Goal: Share content

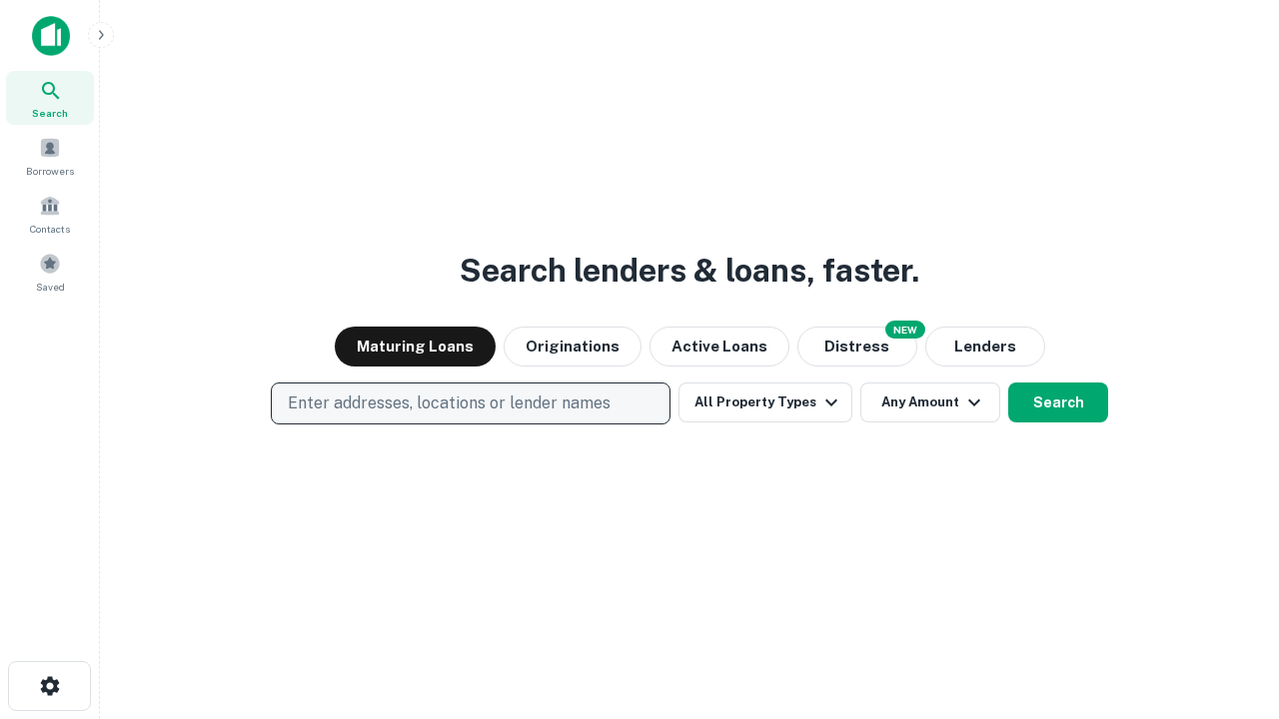
click at [470, 404] on p "Enter addresses, locations or lender names" at bounding box center [449, 404] width 323 height 24
type input "**********"
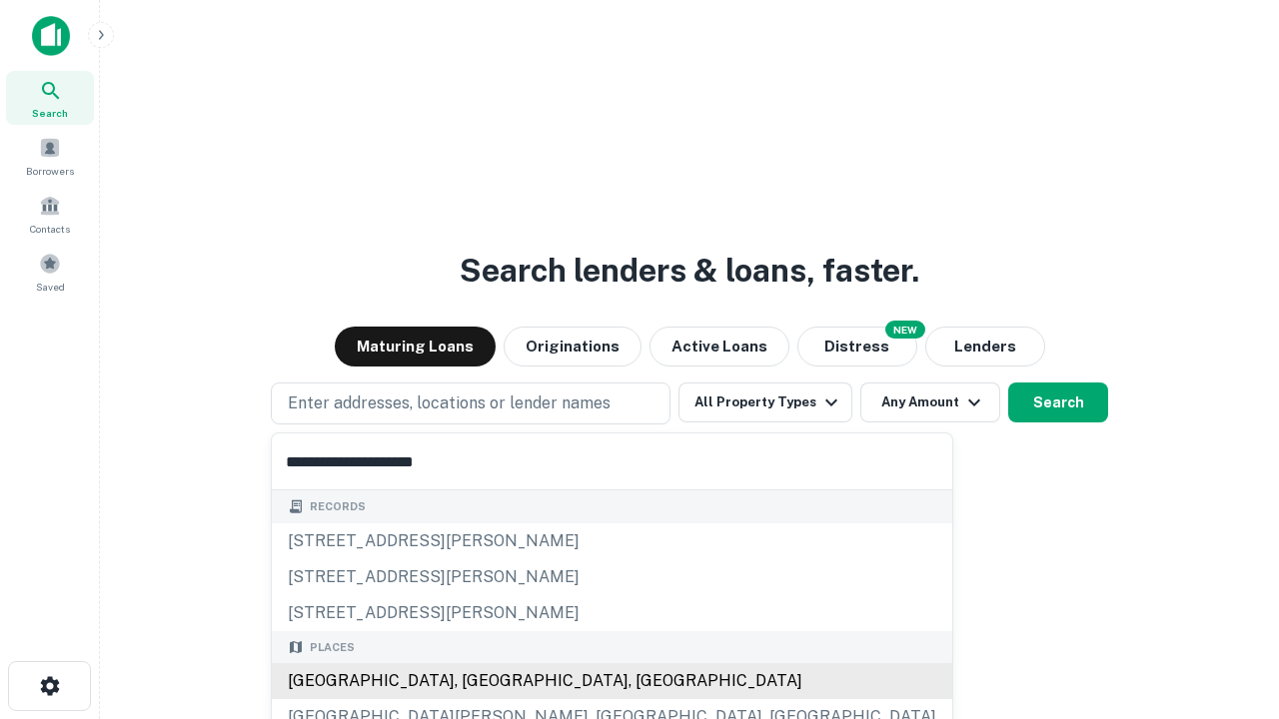
click at [478, 681] on div "[GEOGRAPHIC_DATA], [GEOGRAPHIC_DATA], [GEOGRAPHIC_DATA]" at bounding box center [612, 681] width 680 height 36
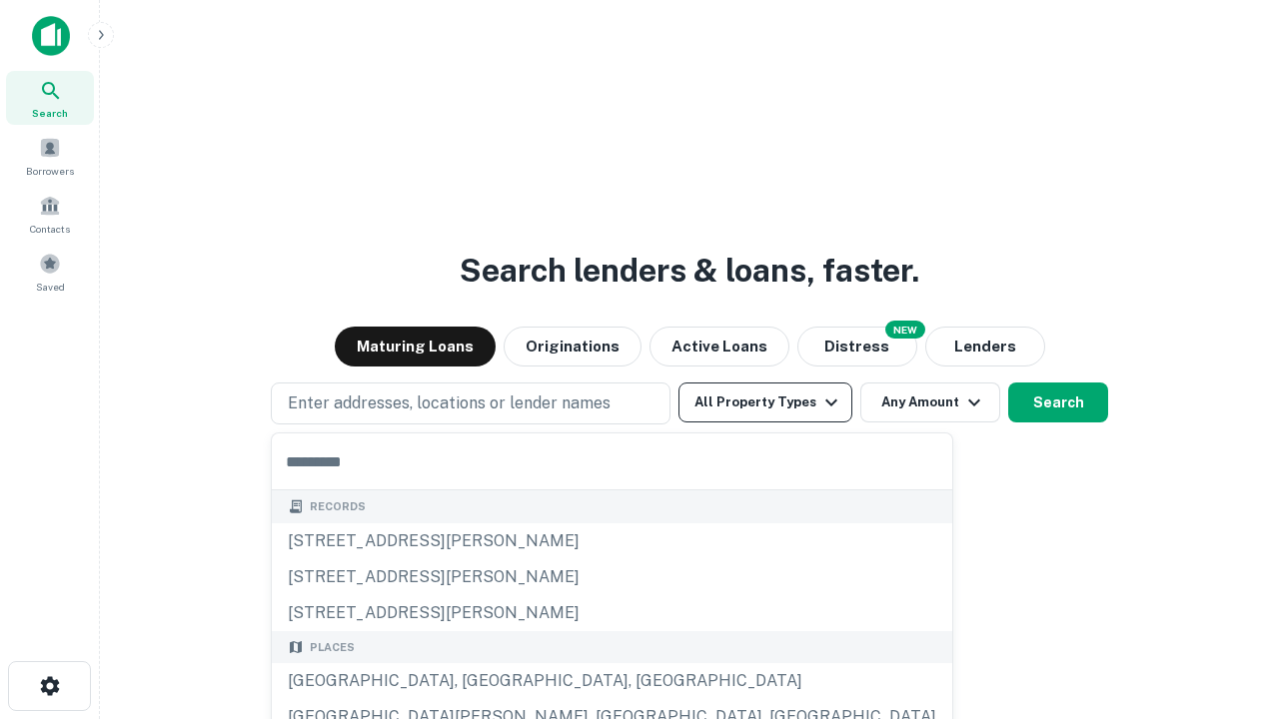
click at [765, 403] on button "All Property Types" at bounding box center [765, 403] width 174 height 40
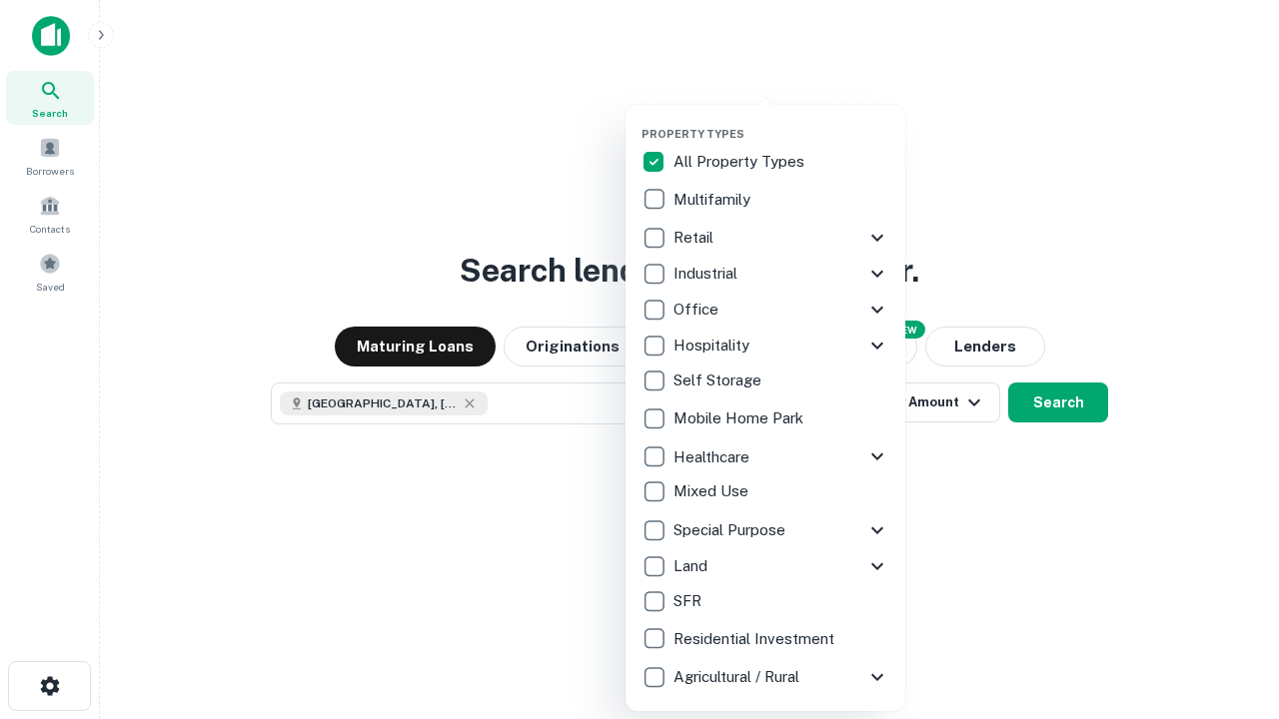
click at [781, 121] on button "button" at bounding box center [781, 121] width 280 height 1
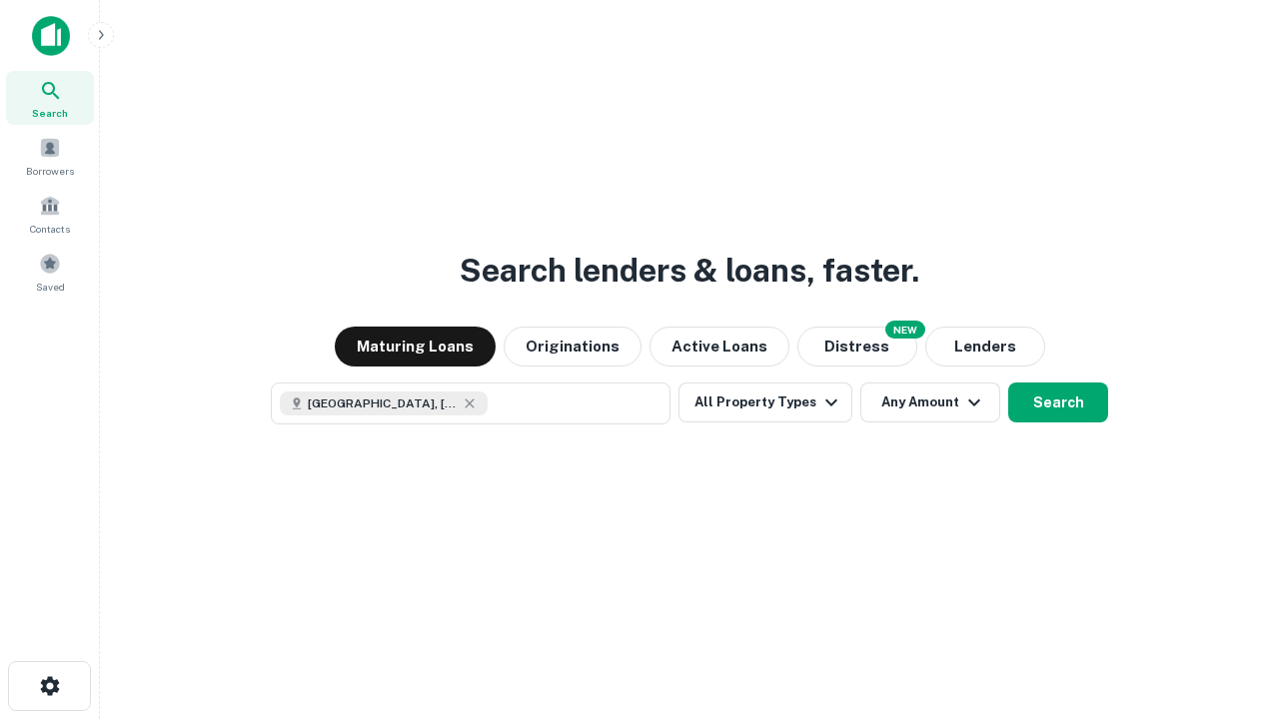
scroll to position [32, 0]
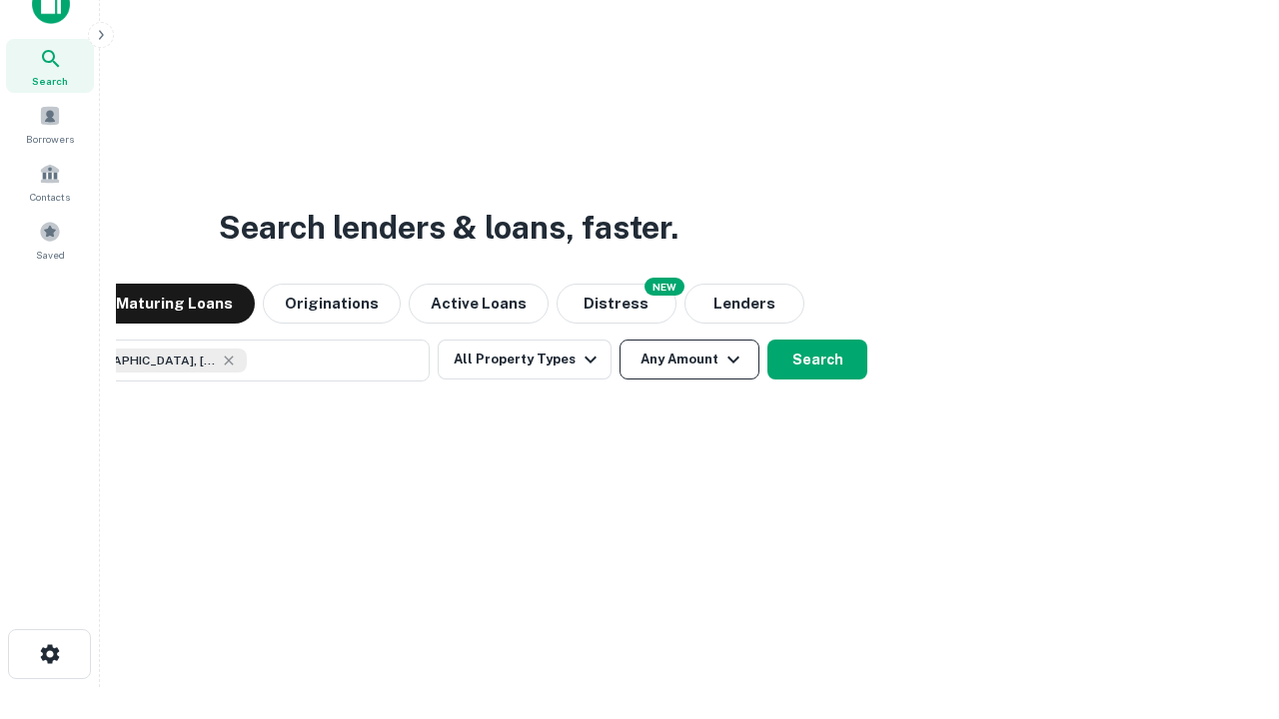
click at [619, 340] on button "Any Amount" at bounding box center [689, 360] width 140 height 40
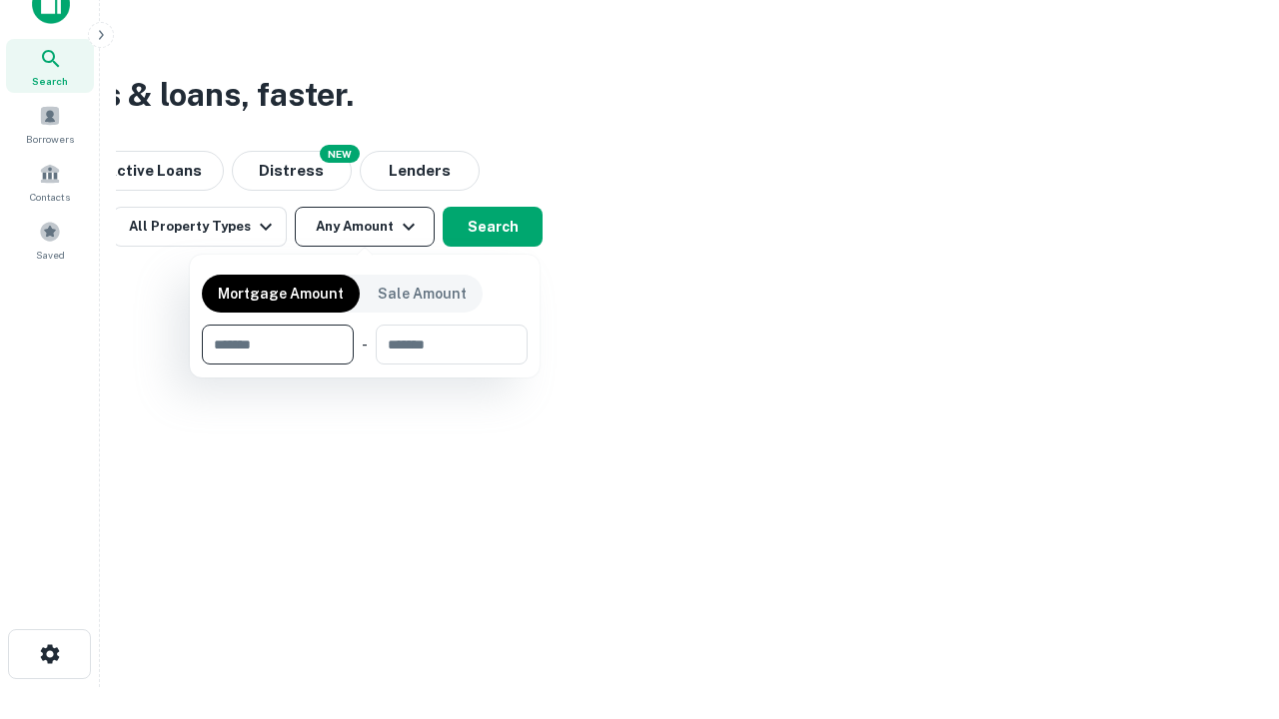
type input "*******"
click at [365, 365] on button "button" at bounding box center [365, 365] width 326 height 1
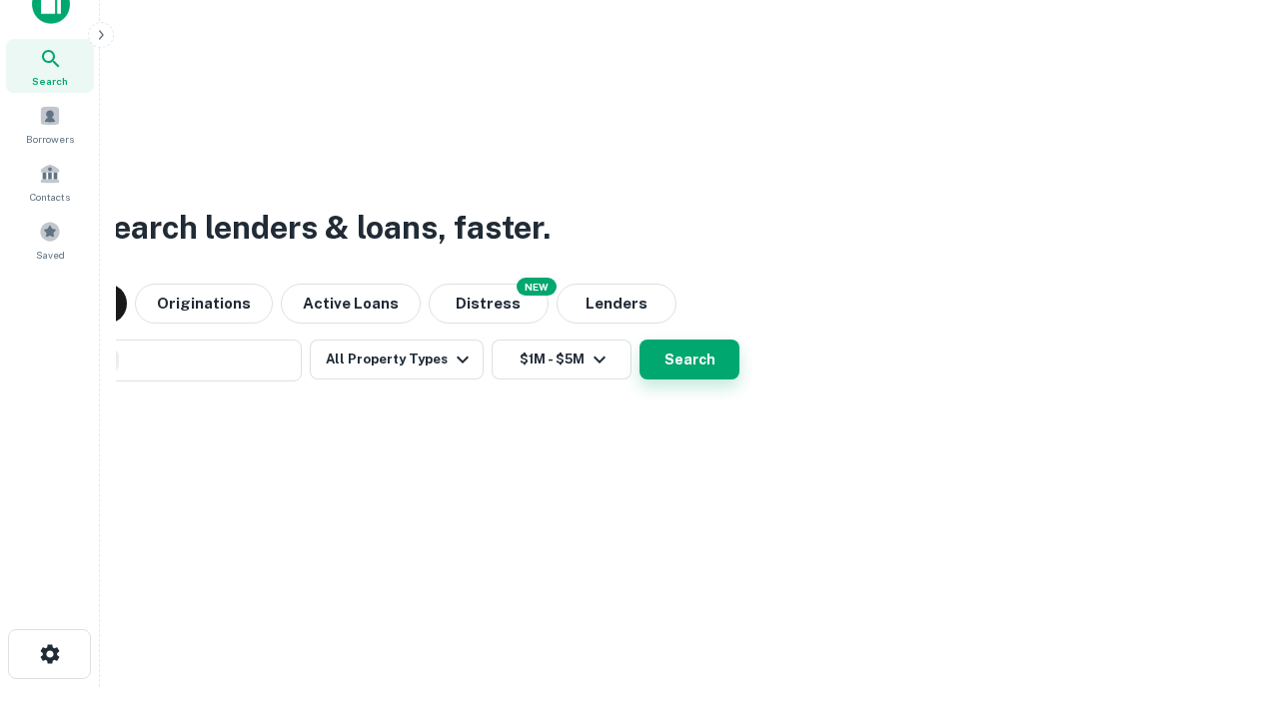
click at [639, 340] on button "Search" at bounding box center [689, 360] width 100 height 40
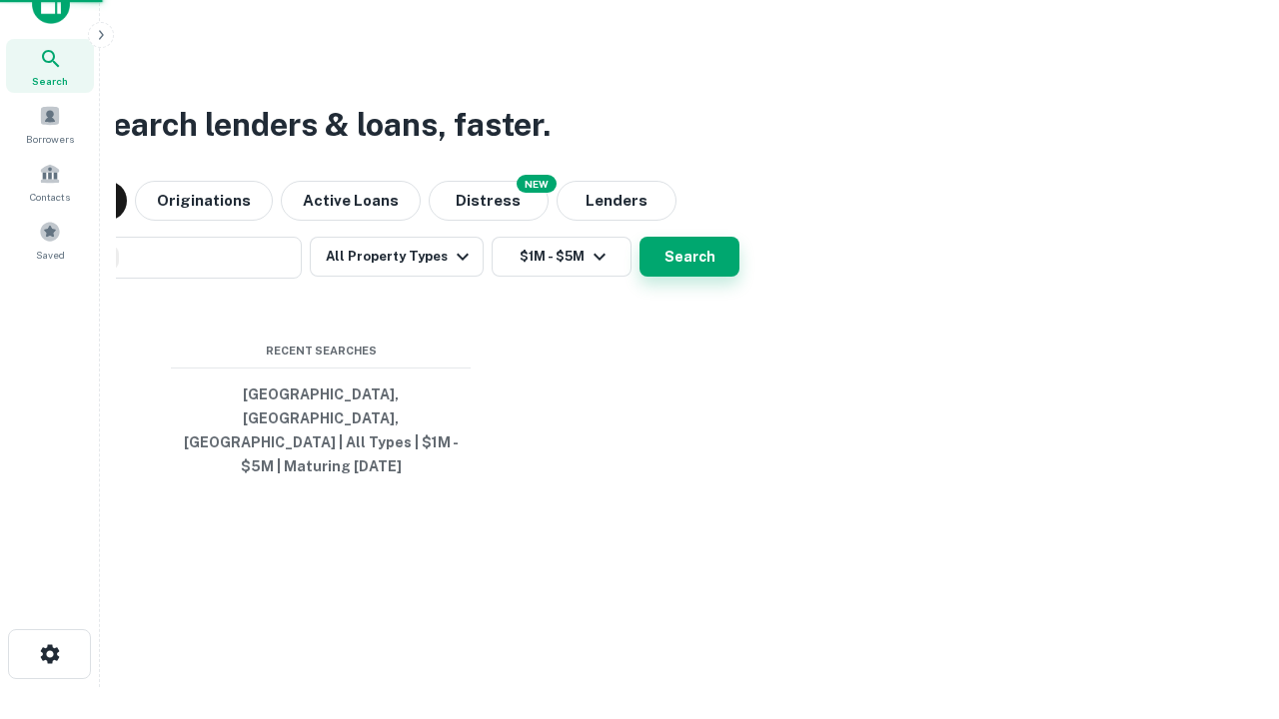
scroll to position [65, 565]
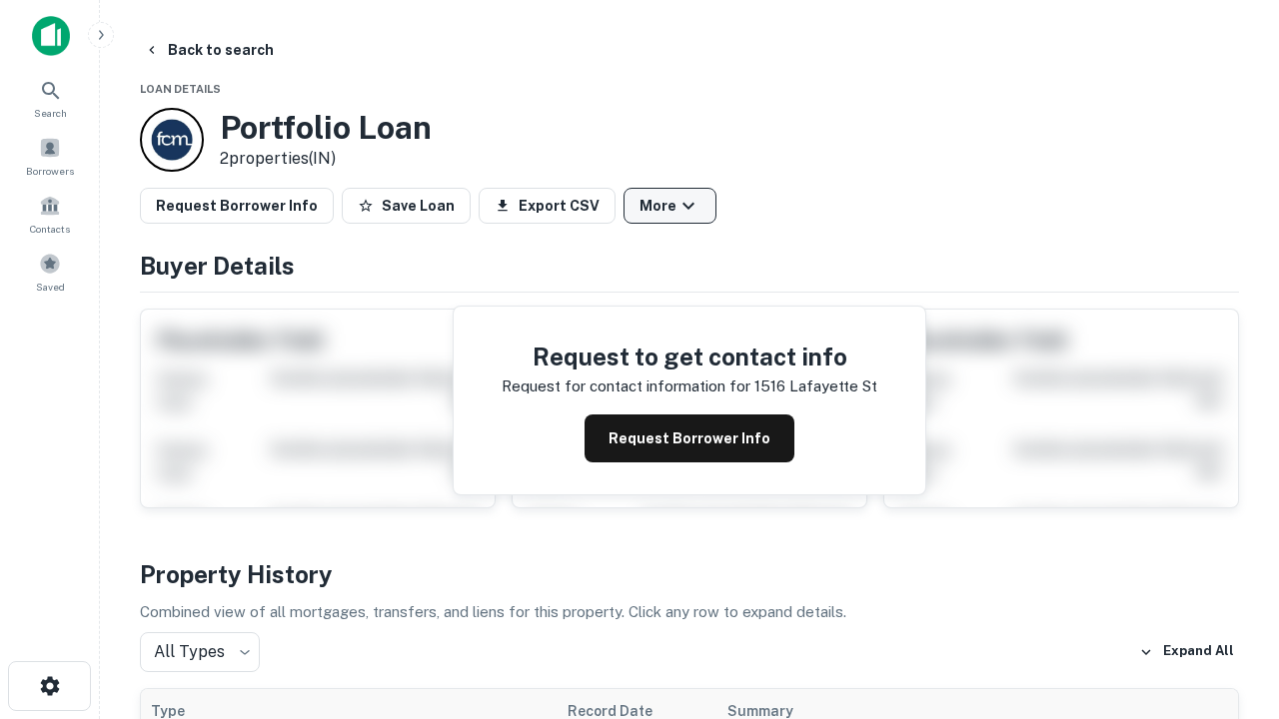
click at [669, 206] on button "More" at bounding box center [669, 206] width 93 height 36
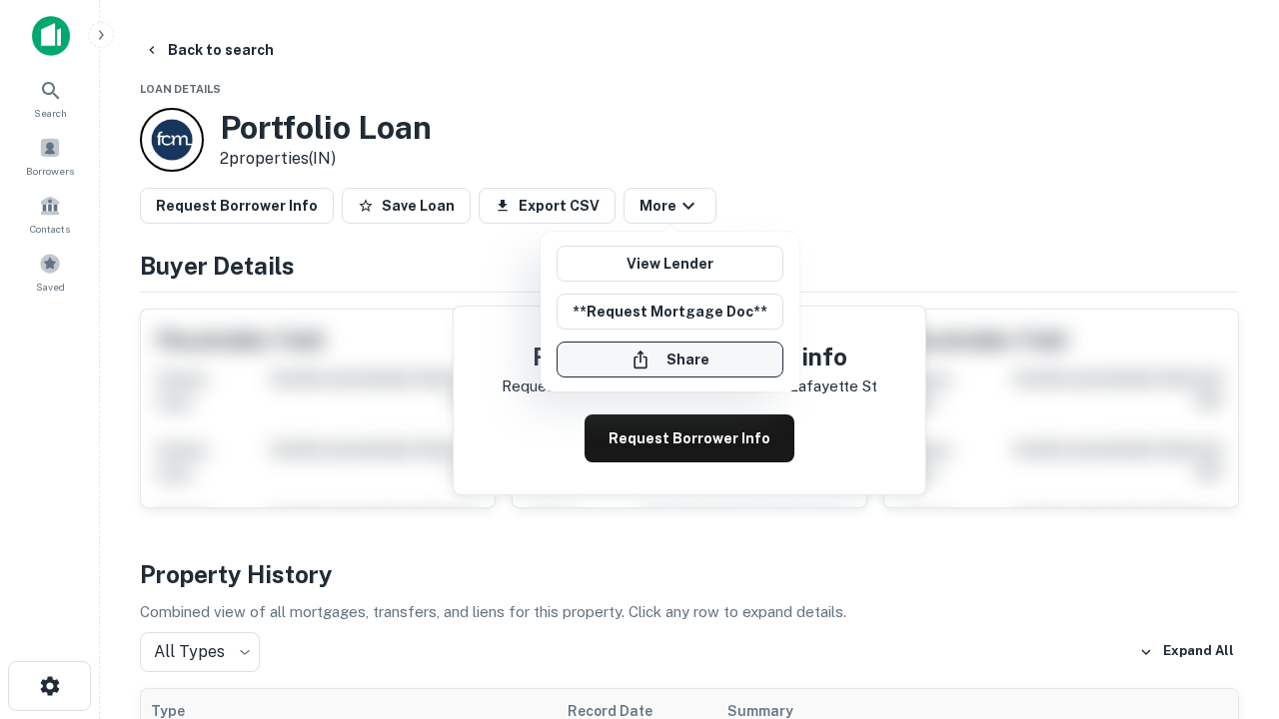
click at [669, 360] on button "Share" at bounding box center [669, 360] width 227 height 36
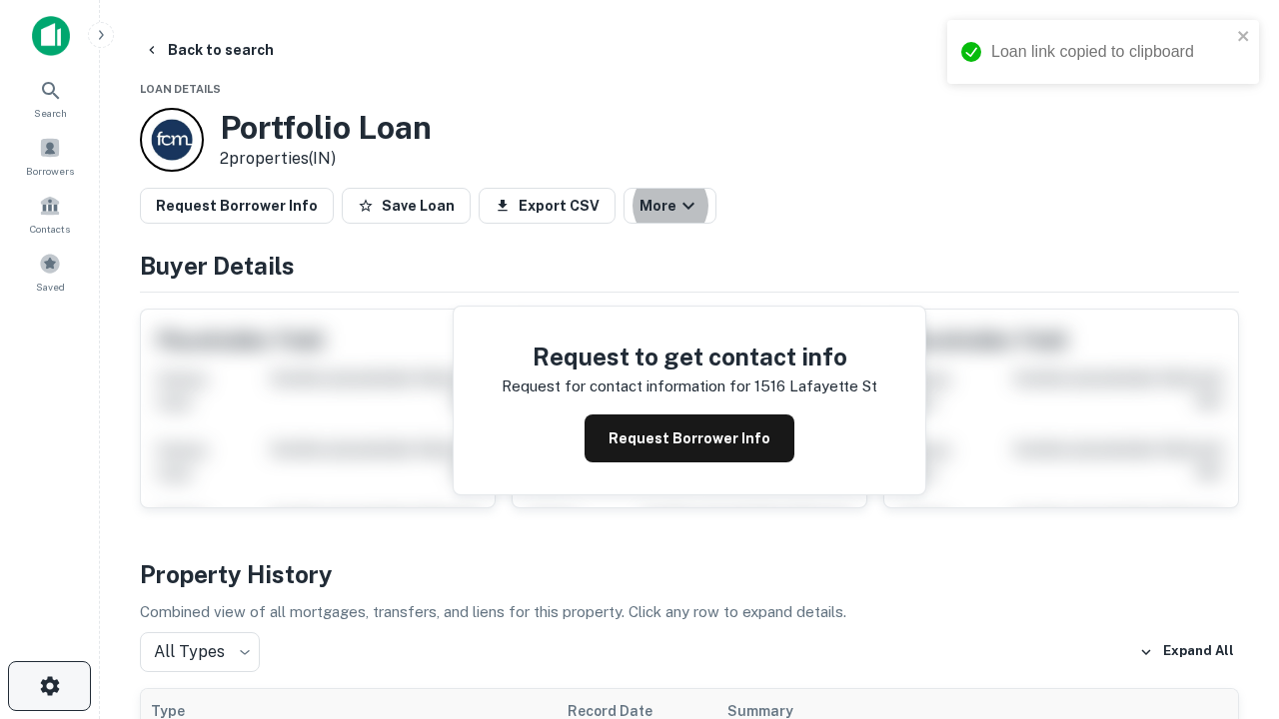
click at [49, 686] on icon "button" at bounding box center [50, 686] width 24 height 24
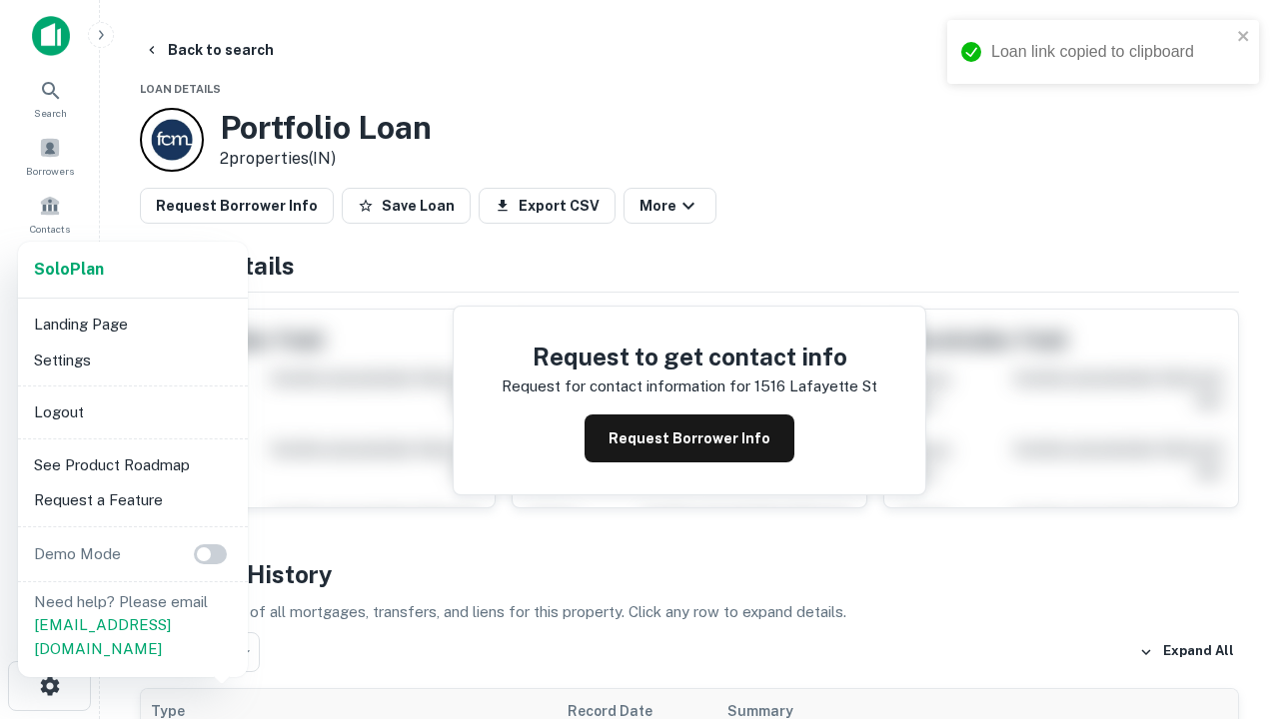
click at [132, 412] on li "Logout" at bounding box center [133, 413] width 214 height 36
